Goal: Task Accomplishment & Management: Manage account settings

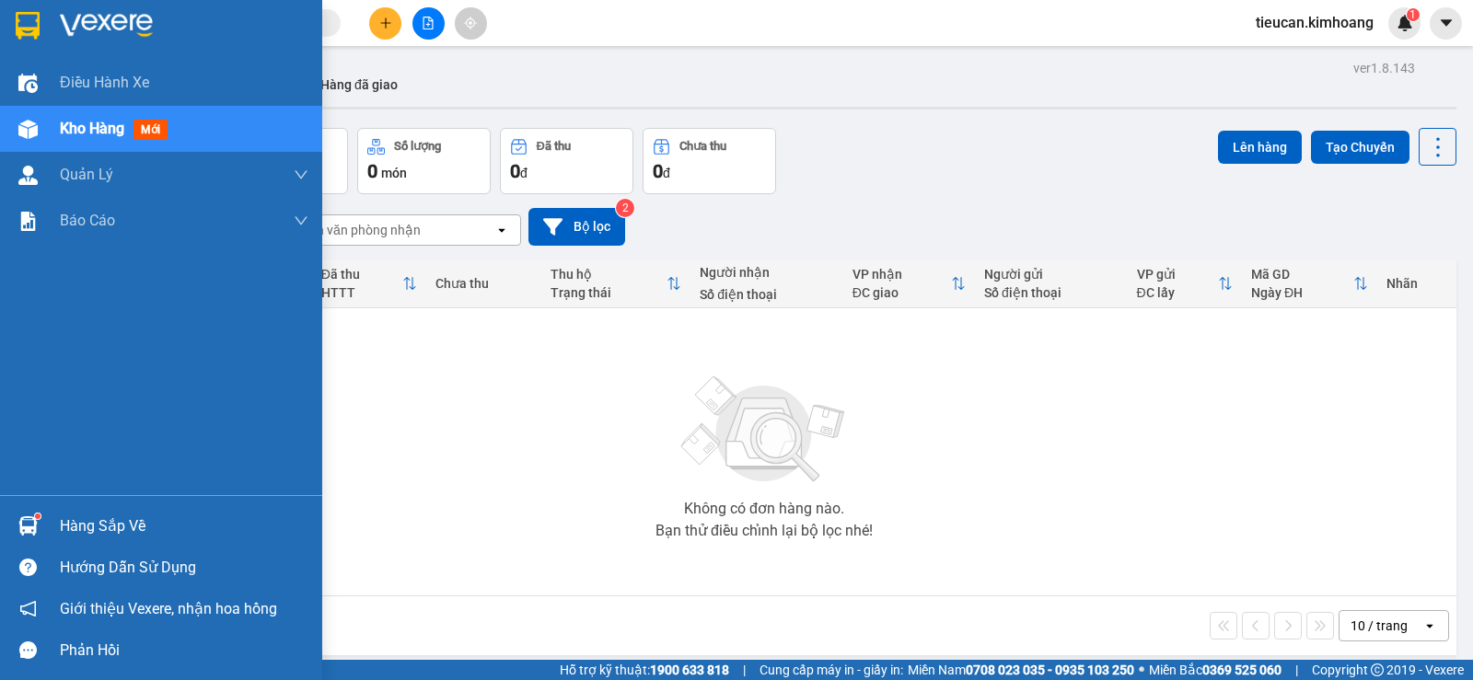
click at [85, 527] on div "Hàng sắp về" at bounding box center [184, 527] width 249 height 28
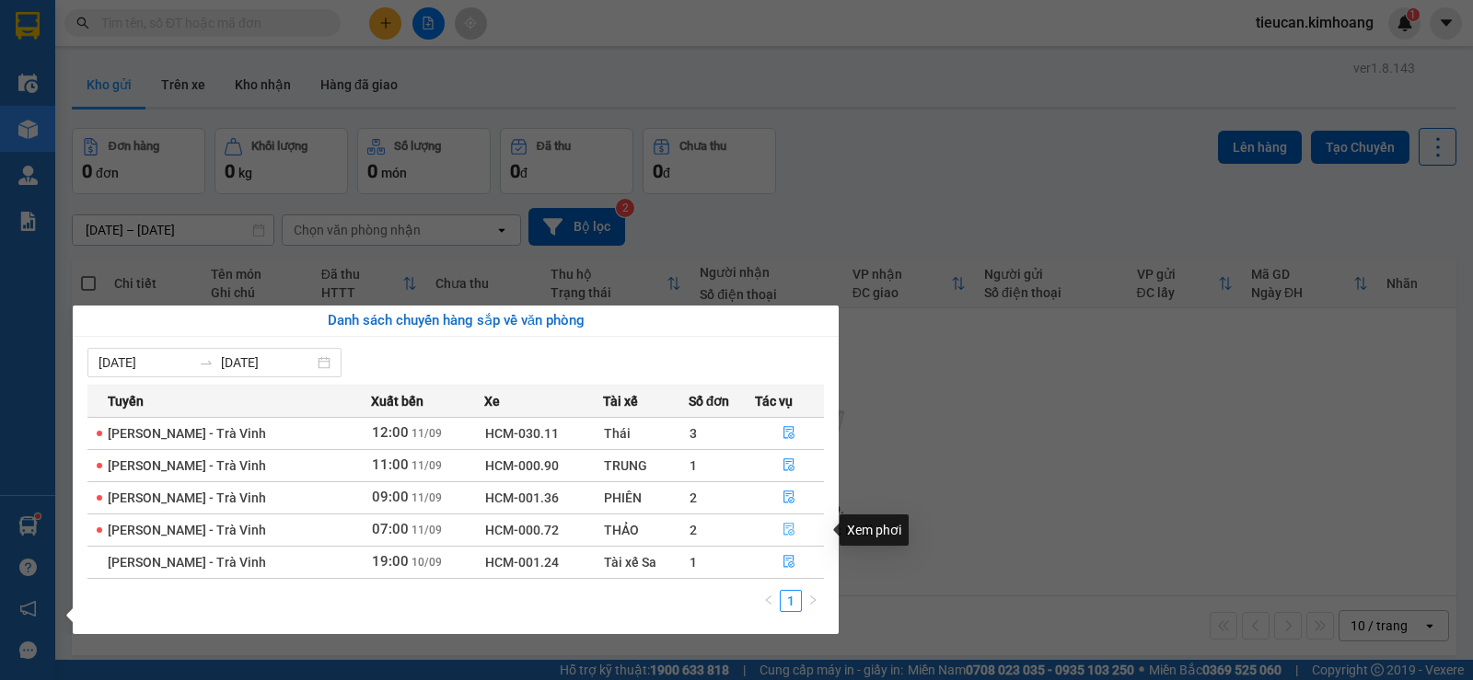
click at [784, 526] on icon "file-done" at bounding box center [789, 530] width 11 height 13
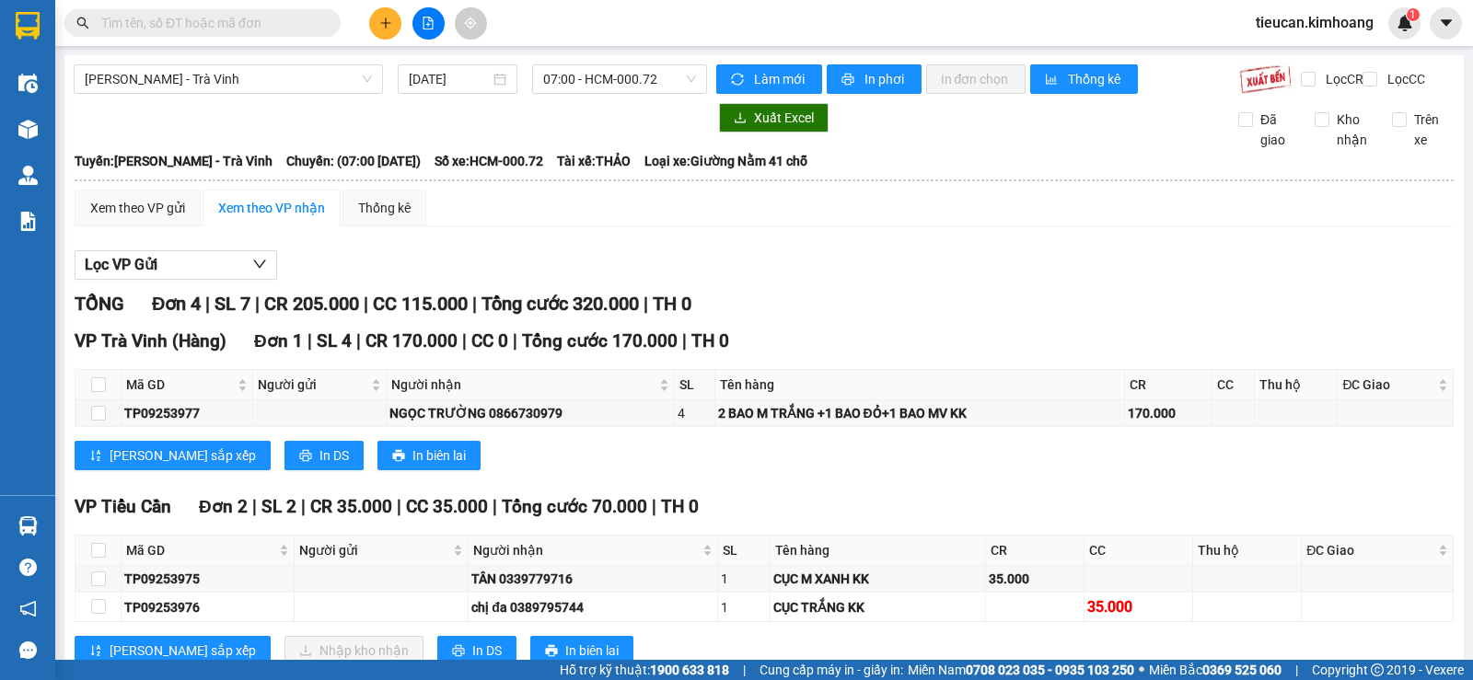
scroll to position [241, 0]
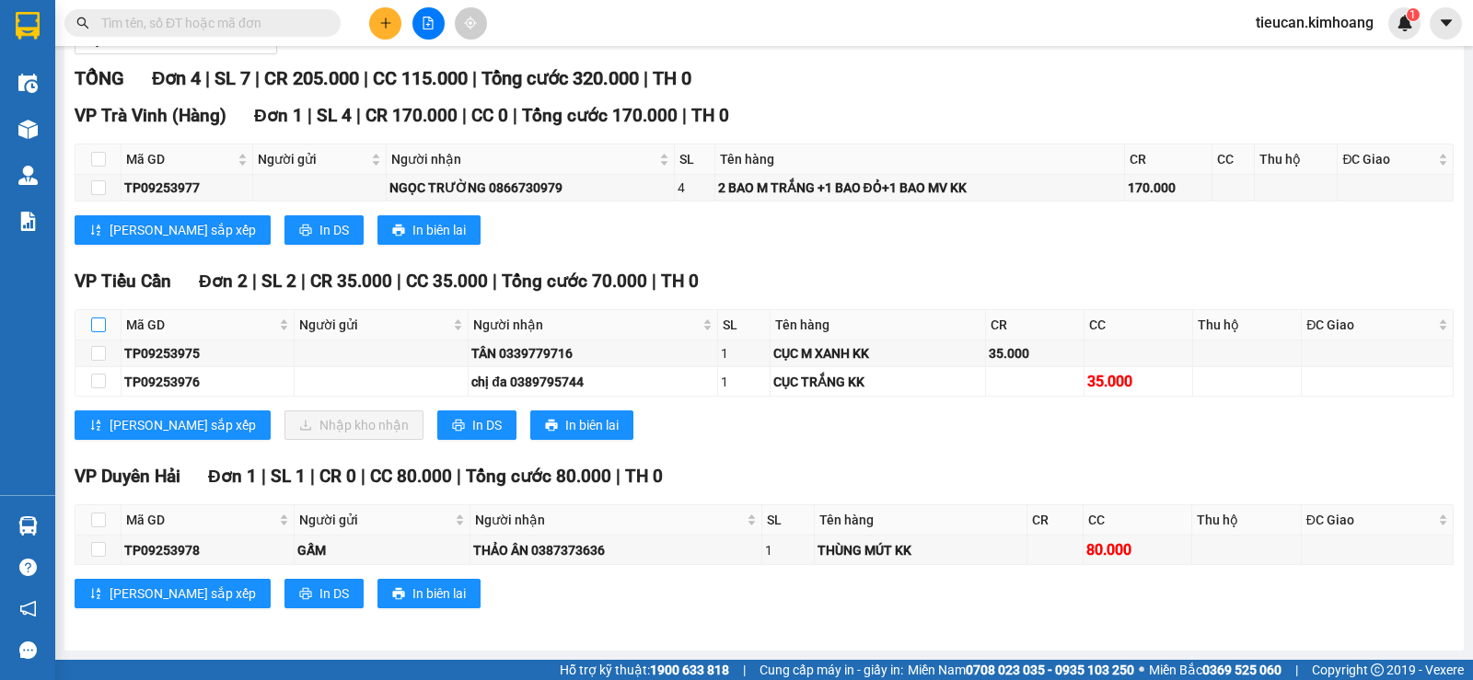
click at [98, 328] on input "checkbox" at bounding box center [98, 325] width 15 height 15
checkbox input "true"
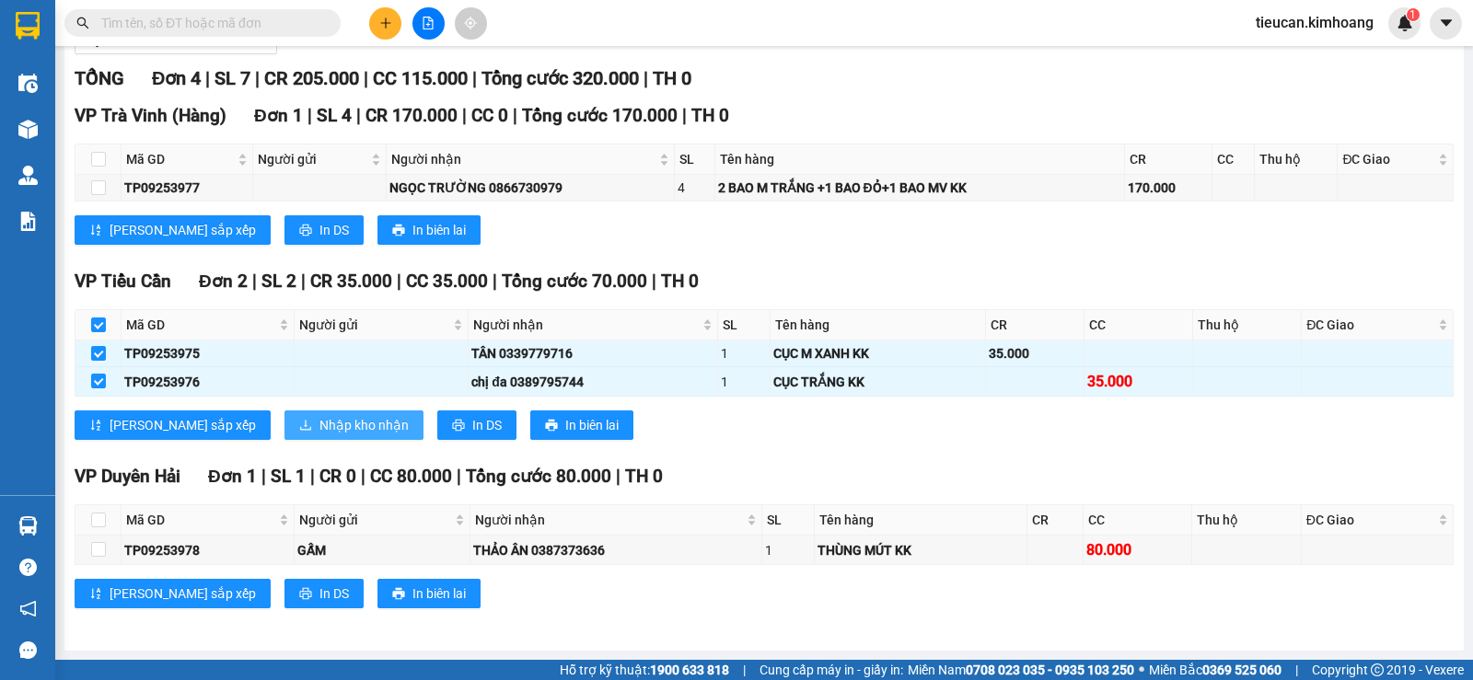
click at [319, 417] on span "Nhập kho nhận" at bounding box center [363, 425] width 89 height 20
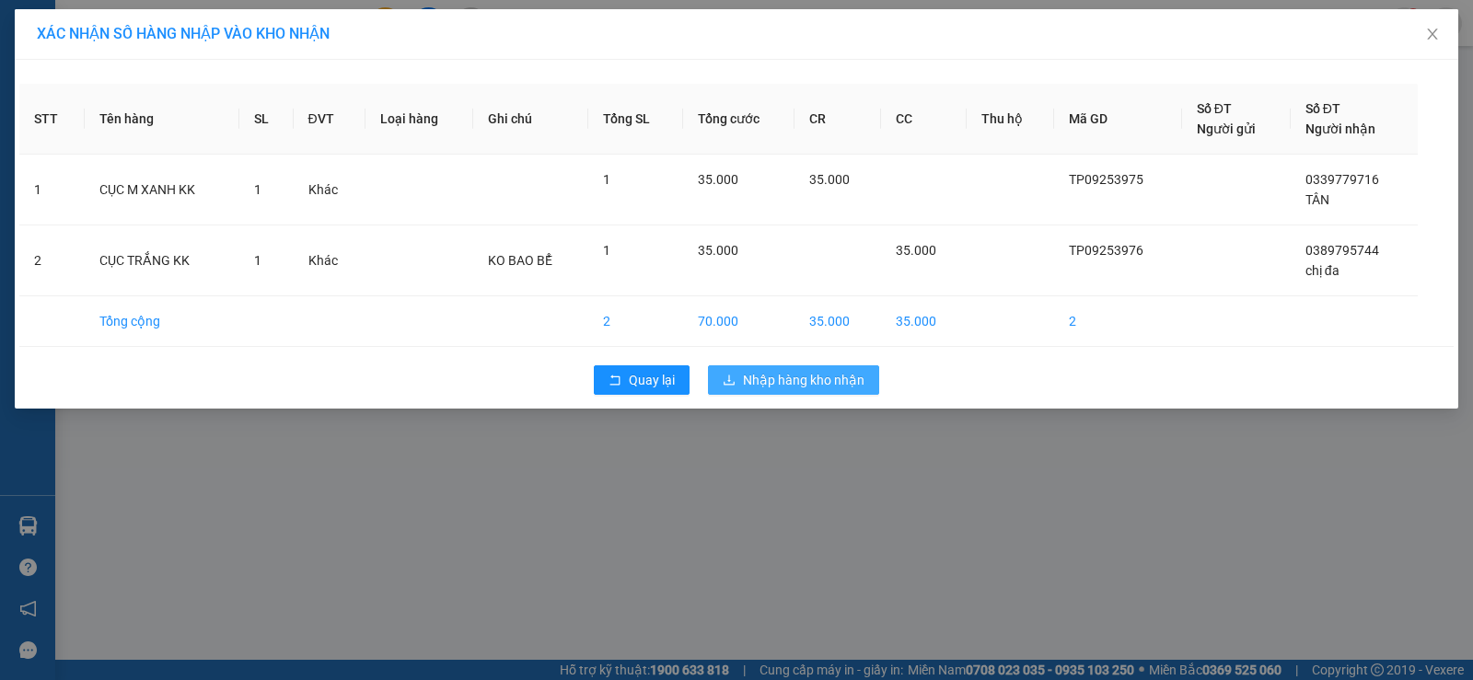
click at [733, 368] on button "Nhập hàng kho nhận" at bounding box center [793, 379] width 171 height 29
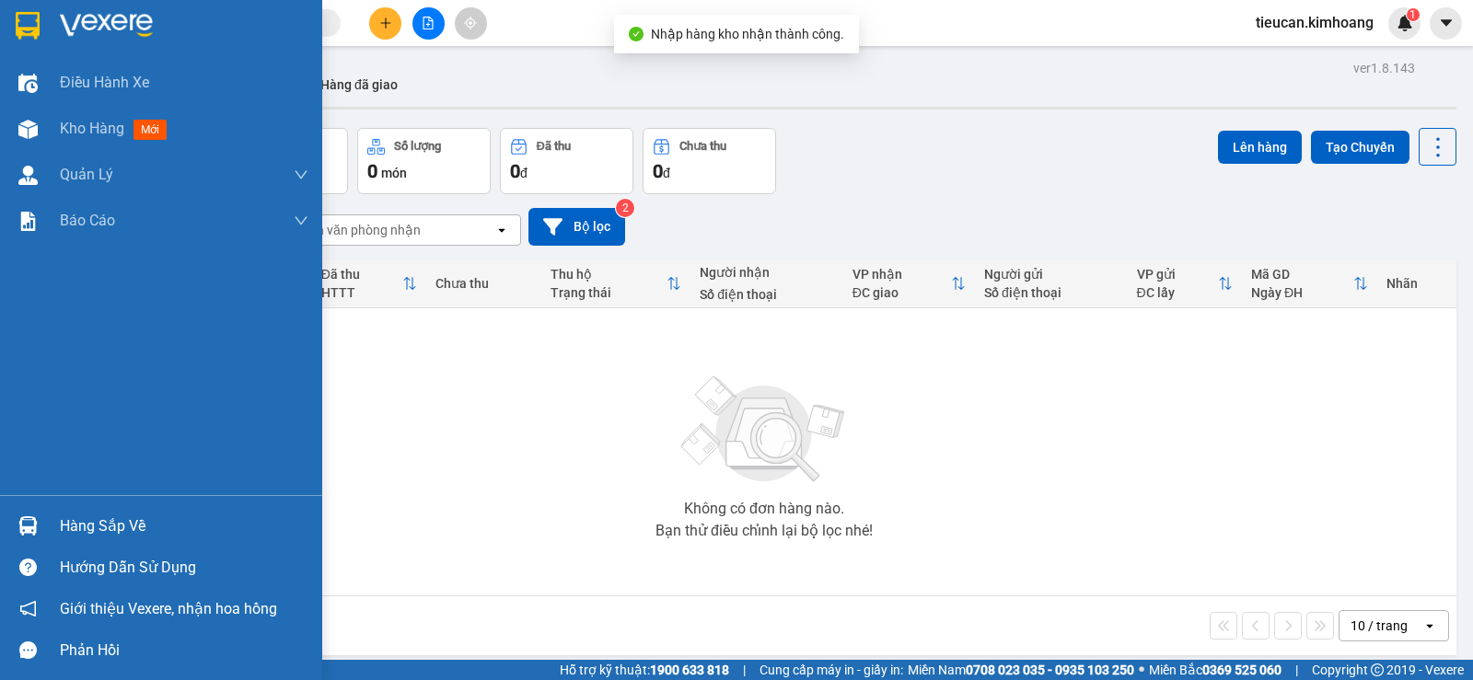
click at [41, 516] on div at bounding box center [28, 526] width 32 height 32
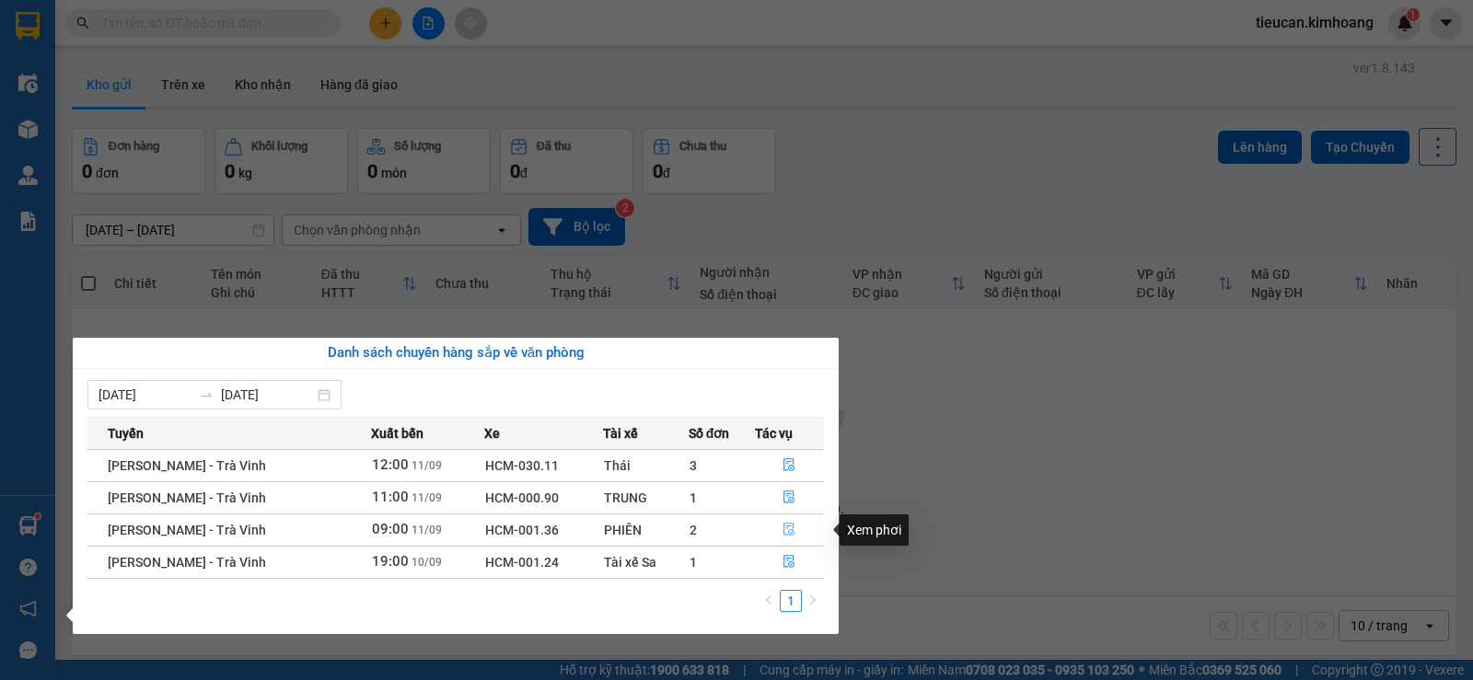
click at [778, 527] on button "button" at bounding box center [790, 529] width 68 height 29
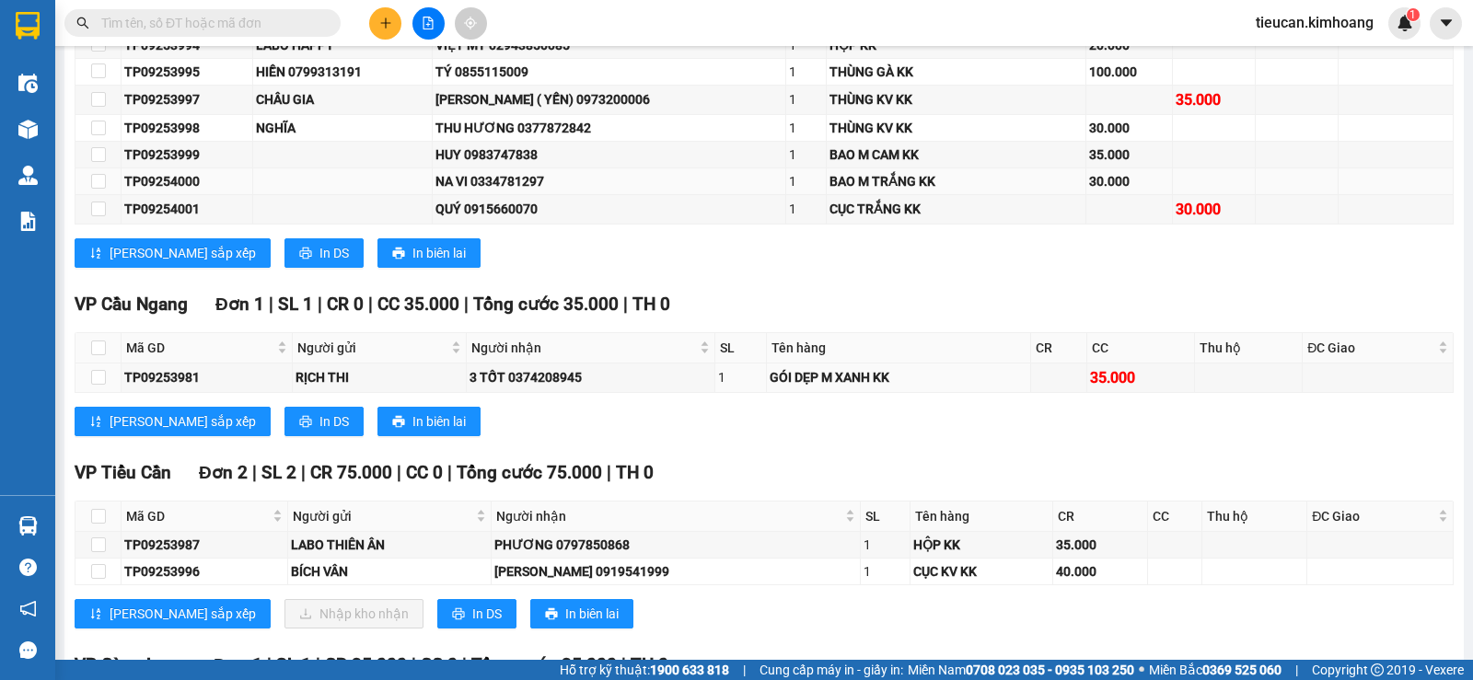
scroll to position [736, 0]
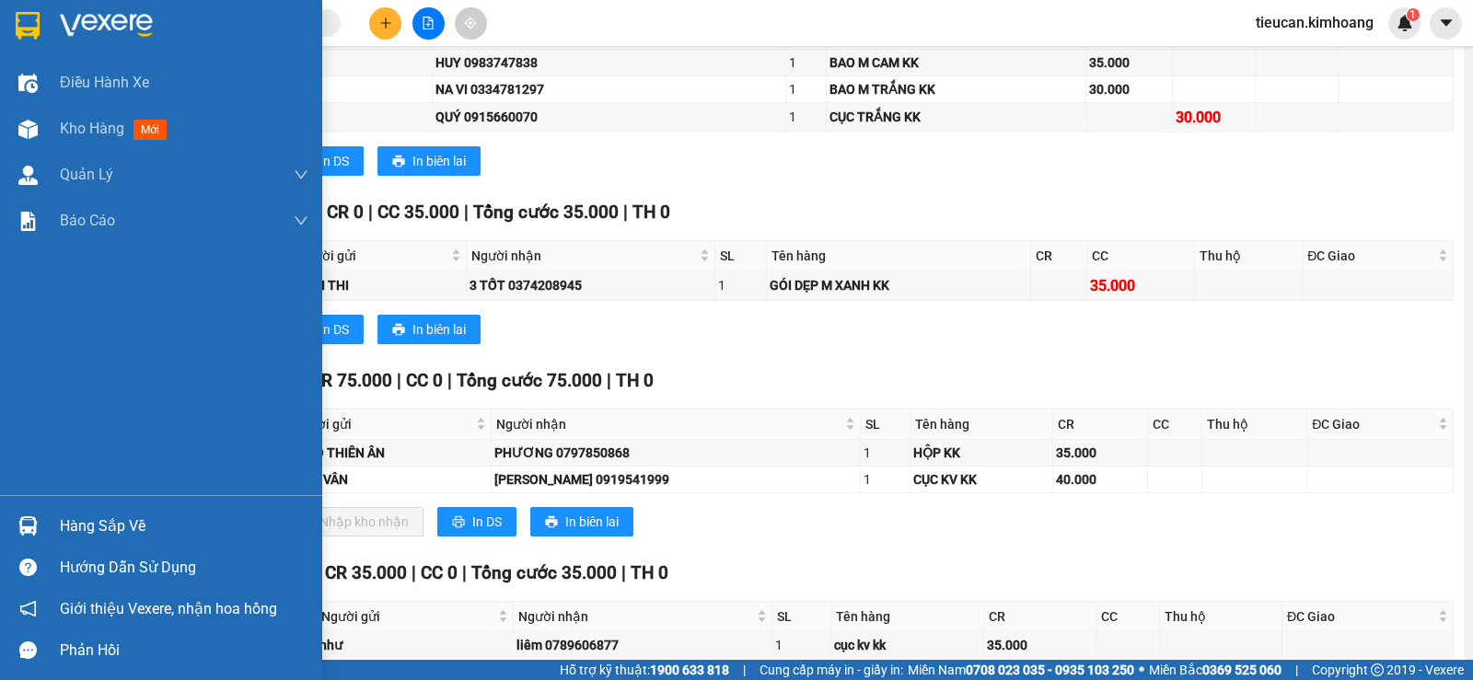
click at [87, 516] on div "Hàng sắp về" at bounding box center [184, 527] width 249 height 28
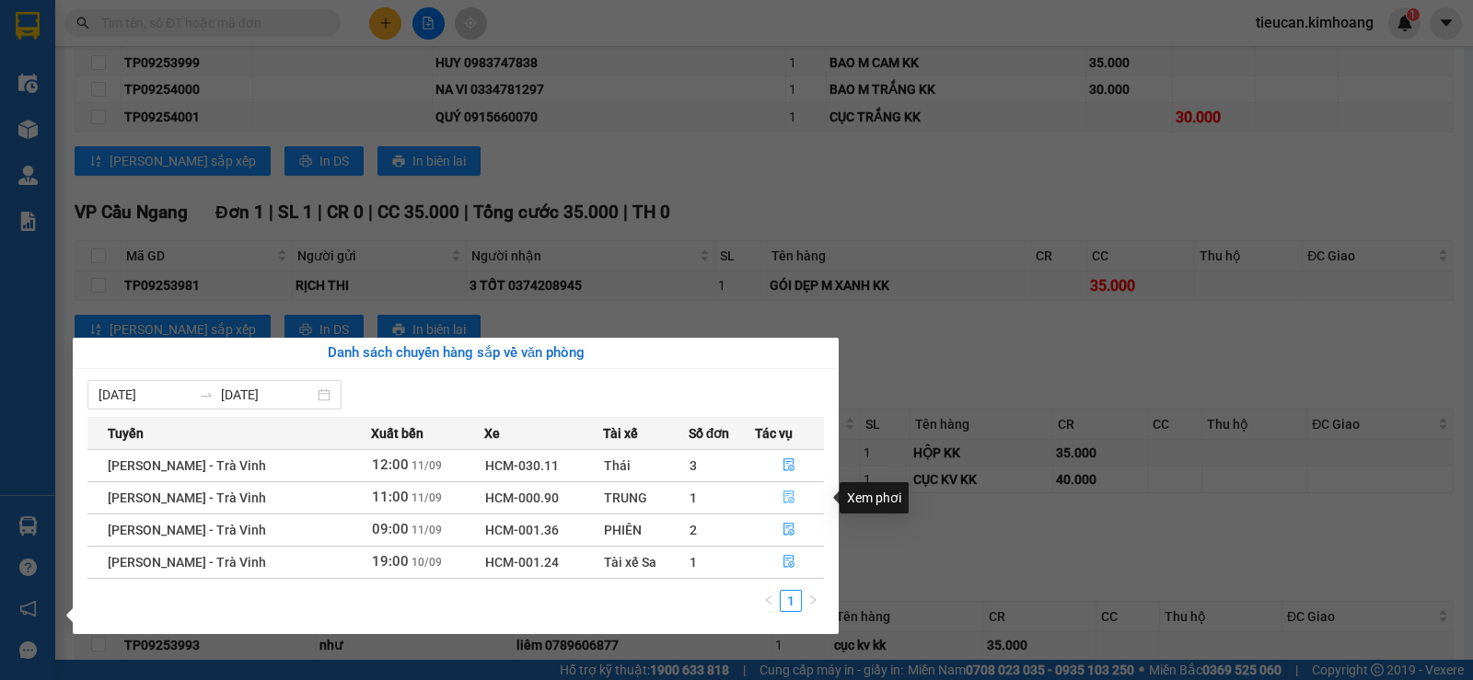
click at [784, 499] on icon "file-done" at bounding box center [789, 498] width 11 height 13
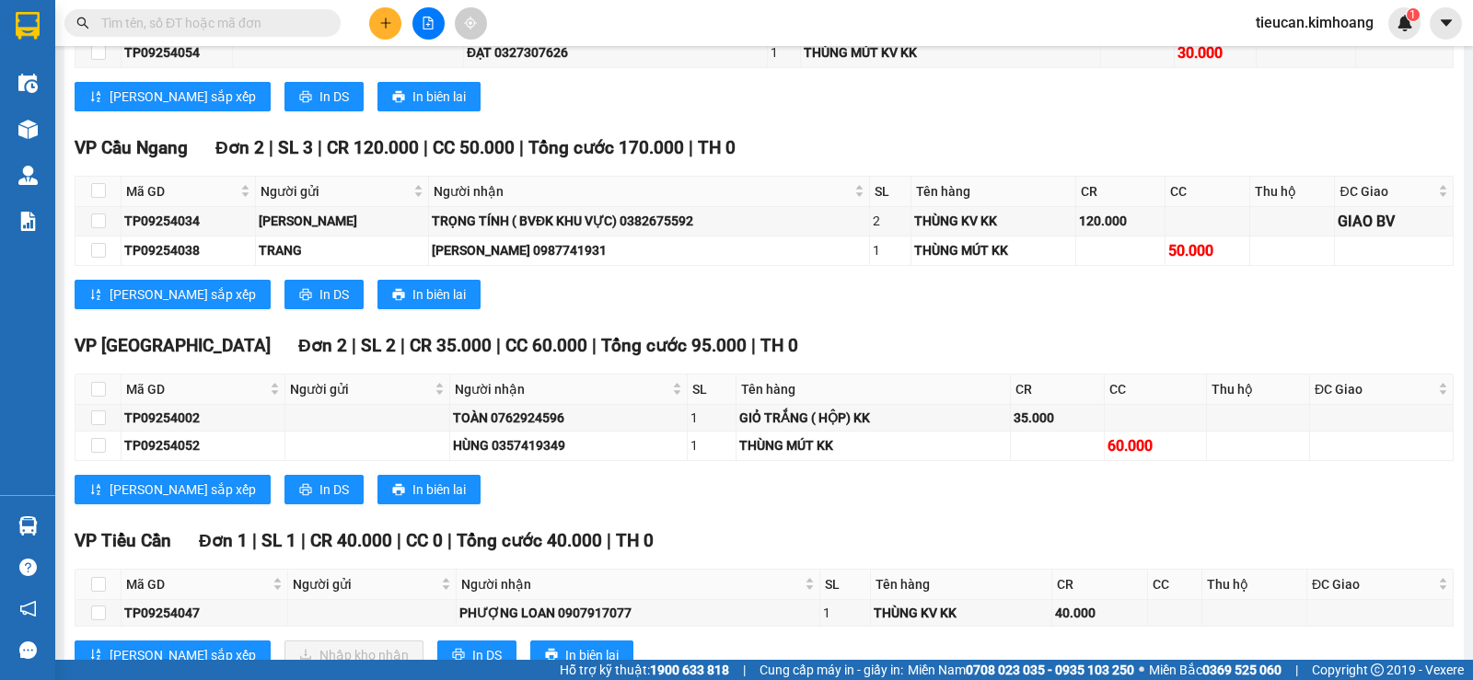
scroll to position [1819, 0]
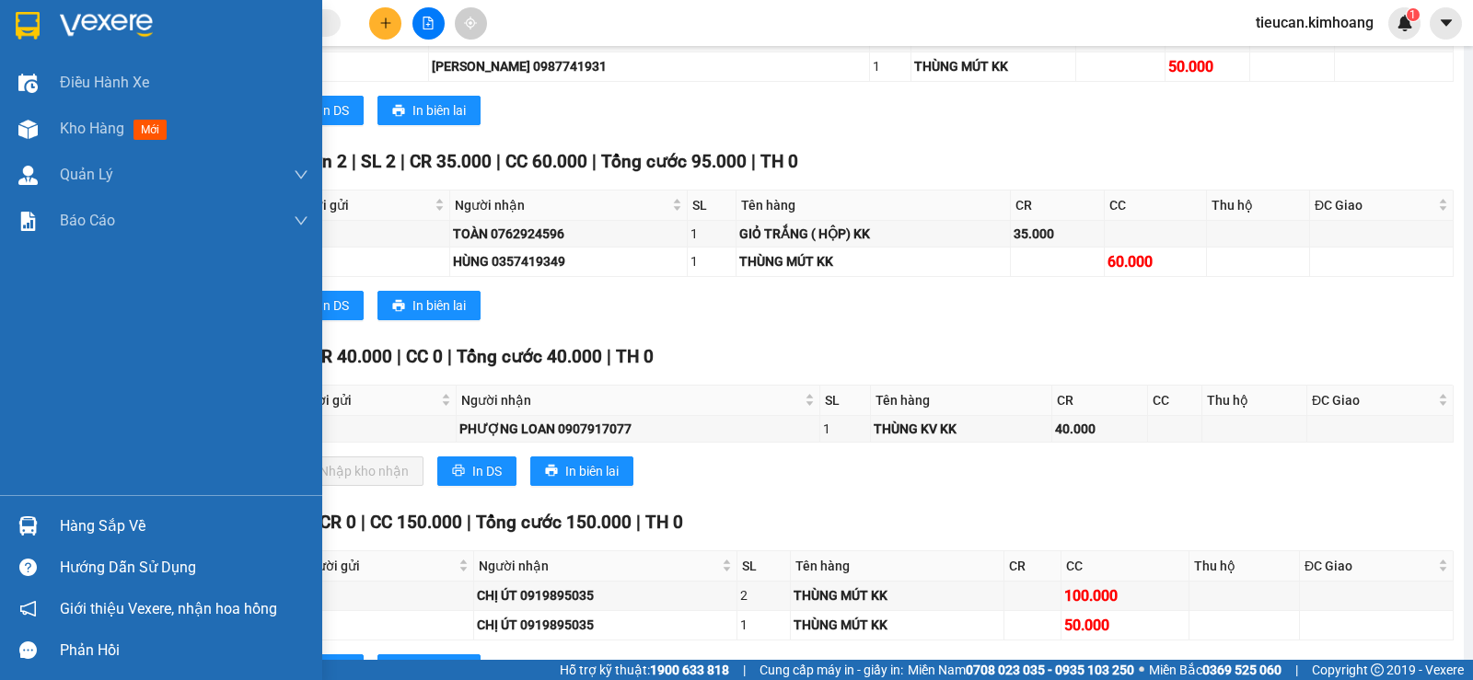
click at [68, 522] on div "Hàng sắp về" at bounding box center [184, 527] width 249 height 28
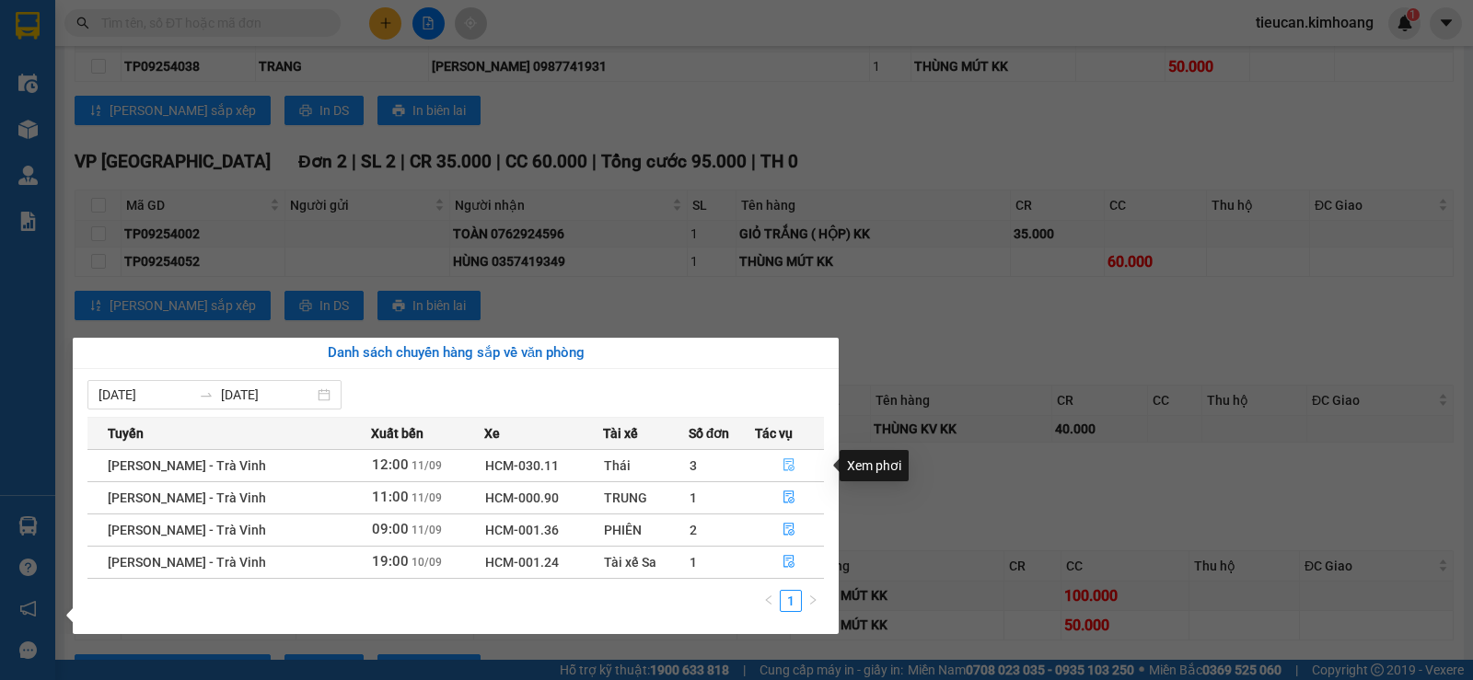
click at [784, 458] on icon "file-done" at bounding box center [788, 464] width 13 height 13
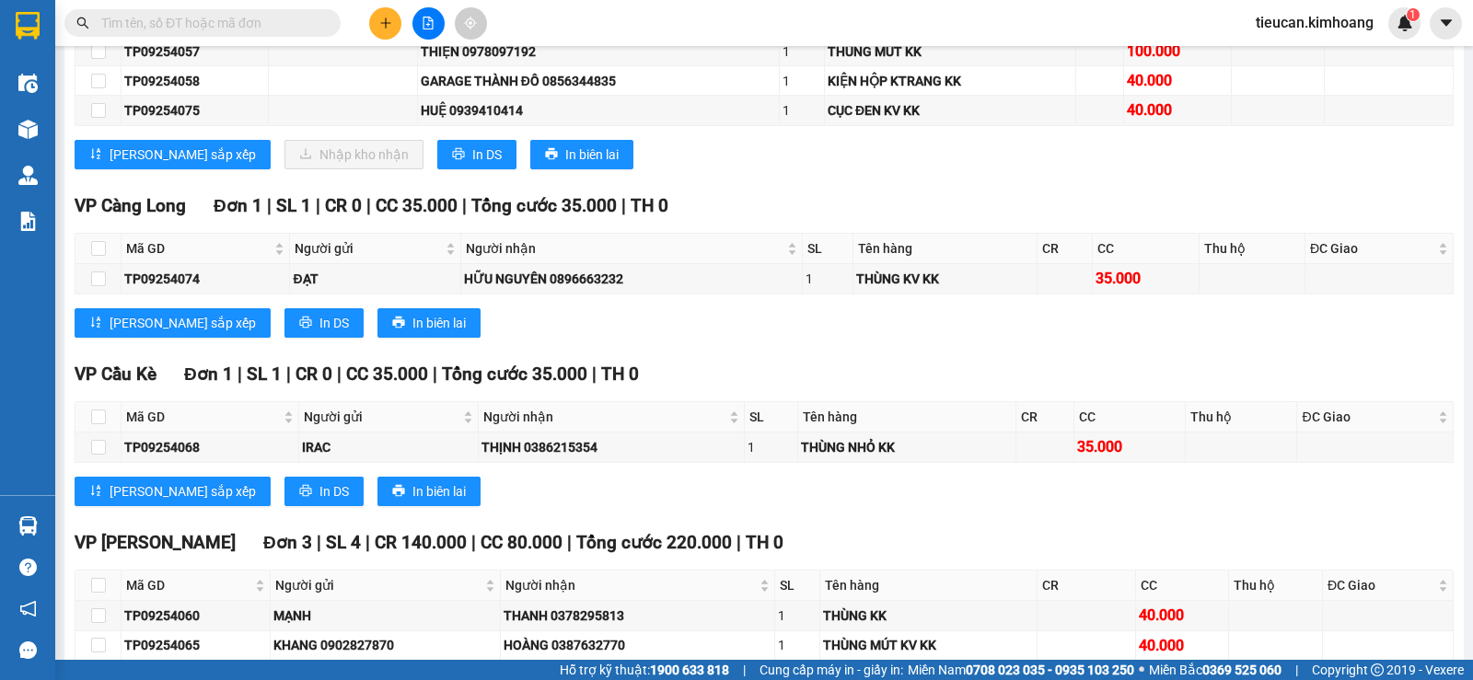
scroll to position [1384, 0]
